Goal: Task Accomplishment & Management: Manage account settings

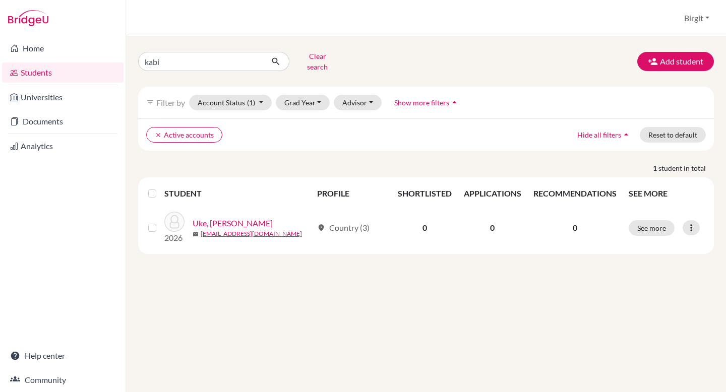
type input "kabir"
click button "submit" at bounding box center [276, 61] width 27 height 19
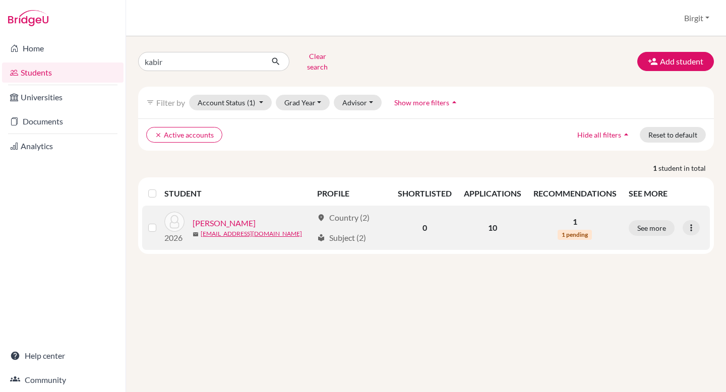
click at [234, 217] on link "[PERSON_NAME]" at bounding box center [224, 223] width 63 height 12
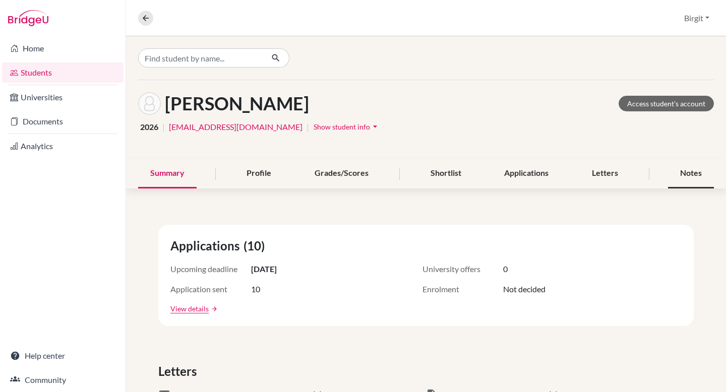
click at [692, 175] on div "Notes" at bounding box center [691, 174] width 46 height 30
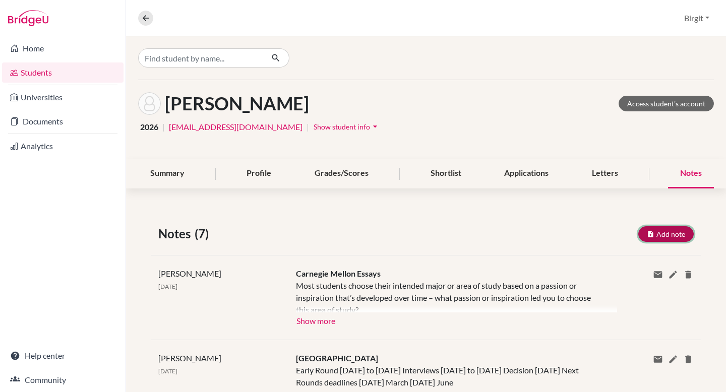
click at [670, 233] on button "Add note" at bounding box center [665, 234] width 55 height 16
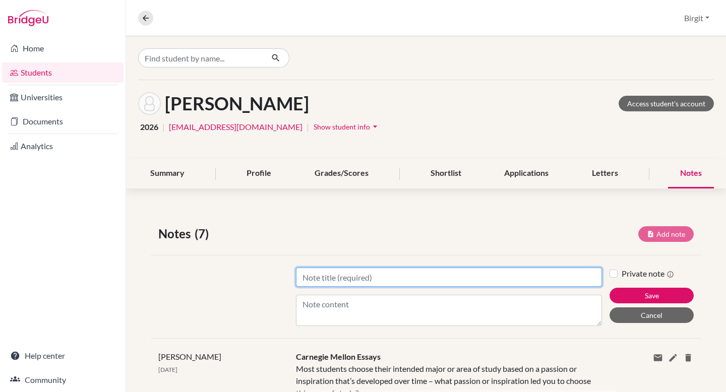
click at [464, 278] on input "Title" at bounding box center [449, 277] width 306 height 19
type input "Additional Information Common App and LOR"
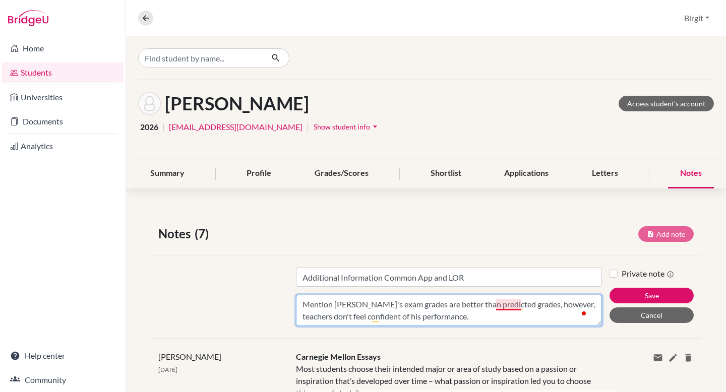
drag, startPoint x: 419, startPoint y: 303, endPoint x: 499, endPoint y: 301, distance: 79.7
click at [499, 301] on textarea "Mention [PERSON_NAME]'s exam grades are better than predicted grades, however, …" at bounding box center [449, 310] width 306 height 31
click at [417, 302] on textarea "Mention [PERSON_NAME]'s exam grades are better than predicted grades, however, …" at bounding box center [449, 310] width 306 height 31
drag, startPoint x: 417, startPoint y: 302, endPoint x: 517, endPoint y: 299, distance: 99.9
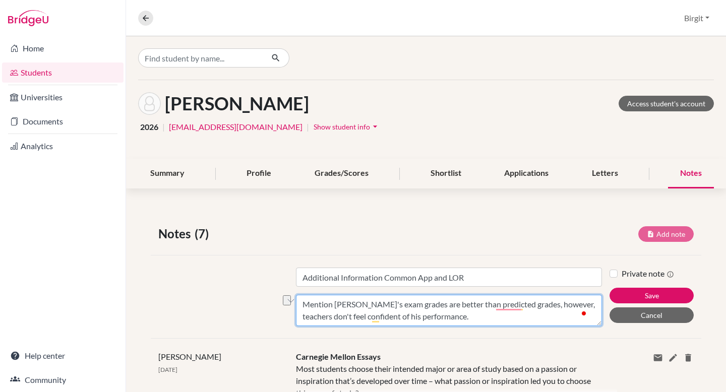
click at [517, 299] on textarea "Mention [PERSON_NAME]'s exam grades are better than predicted grades, however, …" at bounding box center [449, 310] width 306 height 31
click at [402, 311] on textarea "Mention [PERSON_NAME]'s exam grades are very good, however, teachers don't feel…" at bounding box center [449, 310] width 306 height 31
paste textarea "better than predicted grades"
click at [426, 315] on textarea "Mention [PERSON_NAME]'s exam grades are very good, however, teachers don't feel…" at bounding box center [449, 310] width 306 height 31
click at [444, 317] on textarea "Mention [PERSON_NAME]'s exam grades are very good, however, teachers don't feel…" at bounding box center [449, 310] width 306 height 31
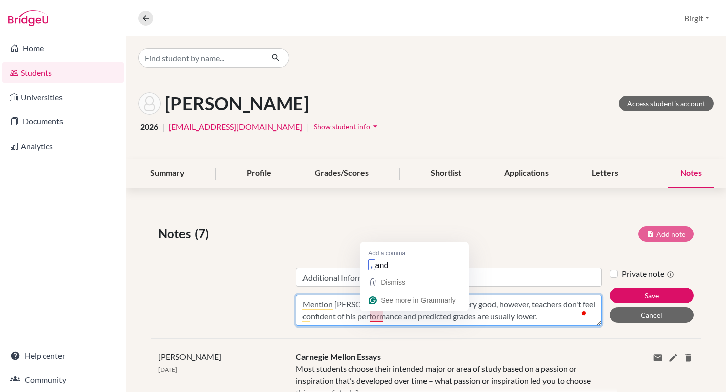
click at [371, 314] on textarea "Mention [PERSON_NAME]'s exam grades are very good, however, teachers don't feel…" at bounding box center [449, 310] width 306 height 31
click at [368, 317] on textarea "Mention [PERSON_NAME]'s exam grades are very good, however, teachers don't feel…" at bounding box center [449, 310] width 306 height 31
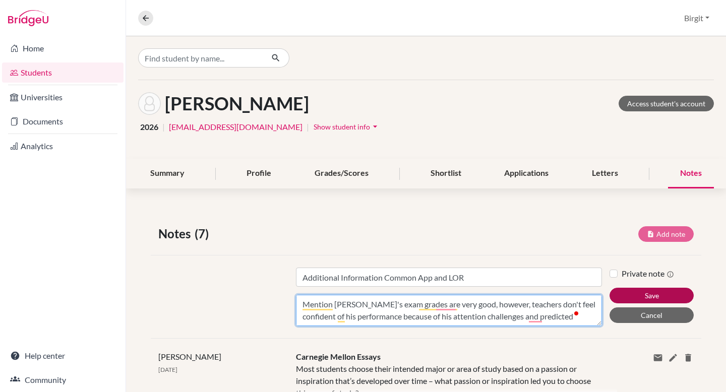
type textarea "Mention [PERSON_NAME]'s exam grades are very good, however, teachers don't feel…"
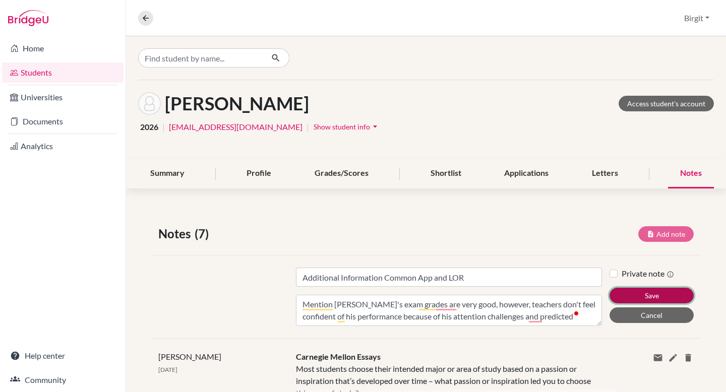
click at [618, 293] on button "Save" at bounding box center [651, 296] width 84 height 16
type input "Additional Information Common App and LOR"
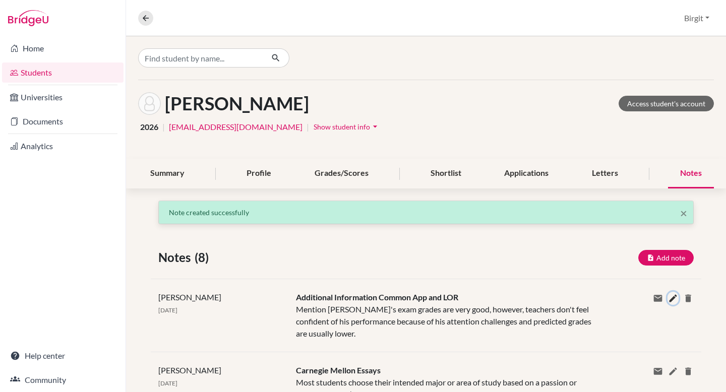
click at [668, 296] on icon at bounding box center [673, 298] width 10 height 10
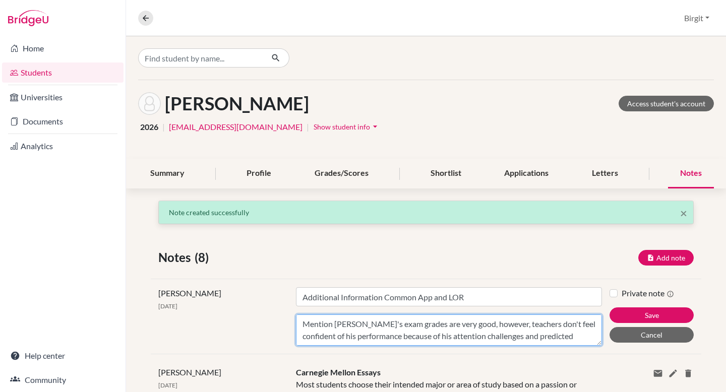
click at [487, 335] on textarea "Mention [PERSON_NAME]'s exam grades are very good, however, teachers don't feel…" at bounding box center [449, 330] width 306 height 31
type textarea "Mention [PERSON_NAME]'s exam grades are very good, however, teachers don't feel…"
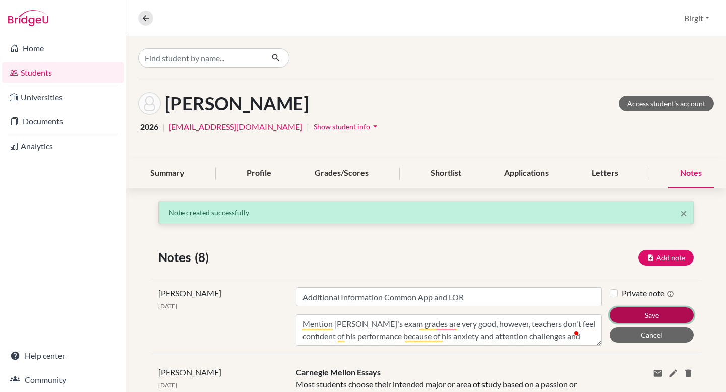
click at [657, 319] on button "Save" at bounding box center [651, 315] width 84 height 16
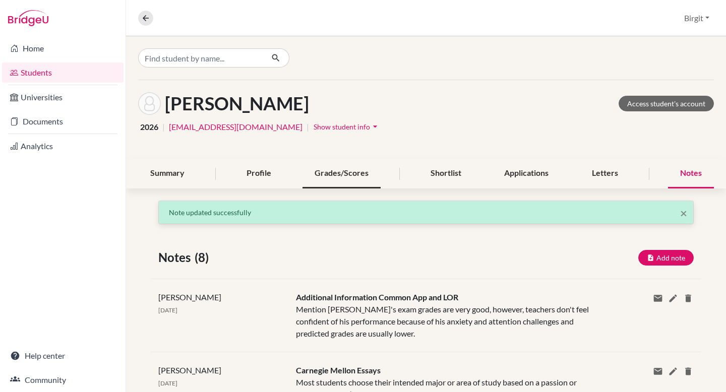
click at [352, 176] on div "Grades/Scores" at bounding box center [341, 174] width 78 height 30
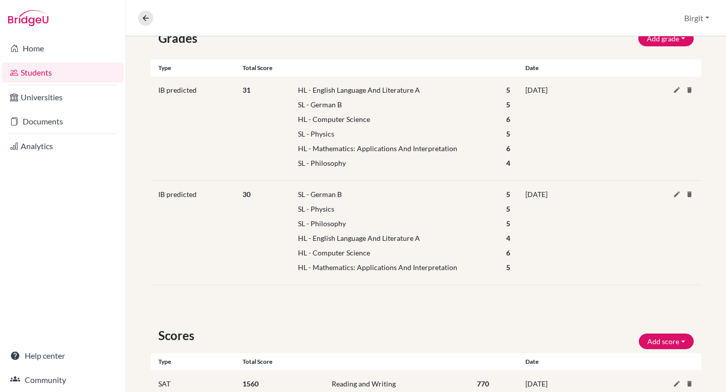
scroll to position [196, 0]
